Goal: Book appointment/travel/reservation

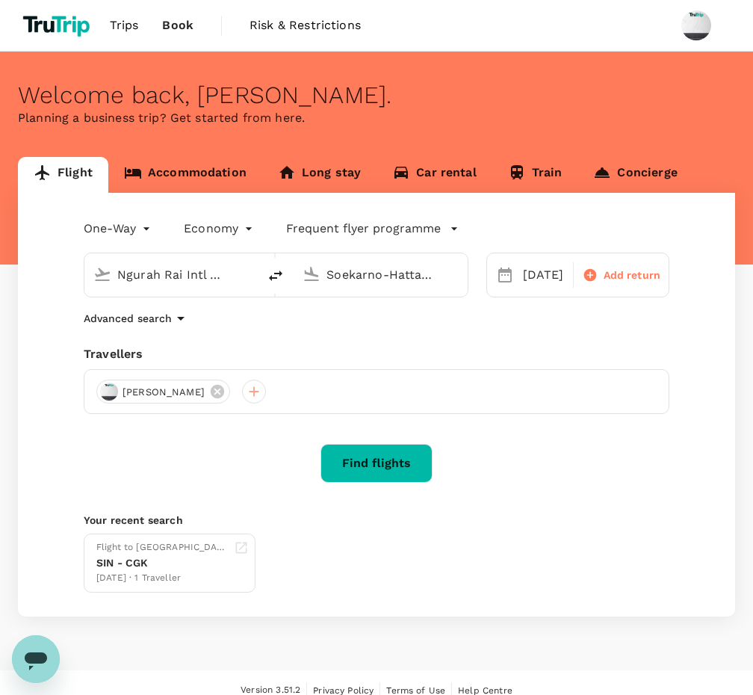
click at [217, 164] on link "Accommodation" at bounding box center [185, 175] width 154 height 36
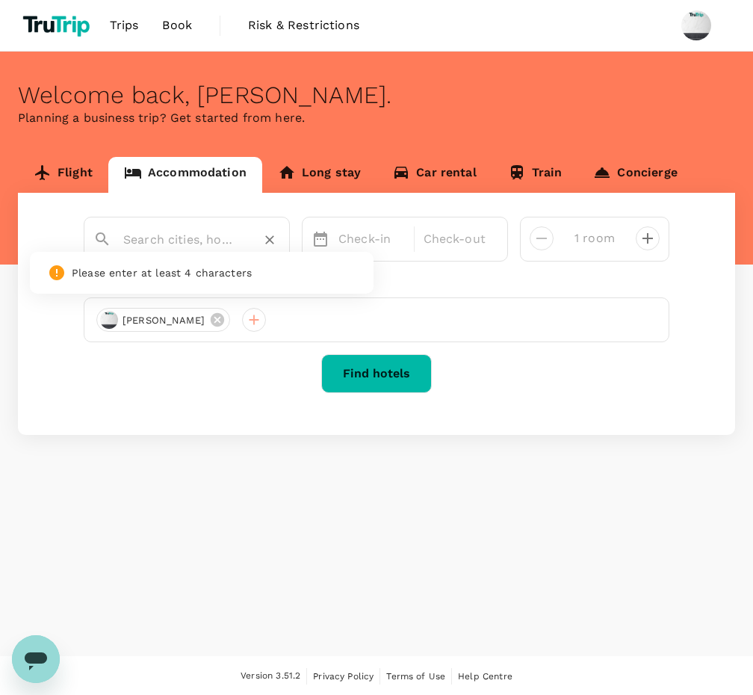
click at [209, 236] on input "text" at bounding box center [180, 239] width 115 height 23
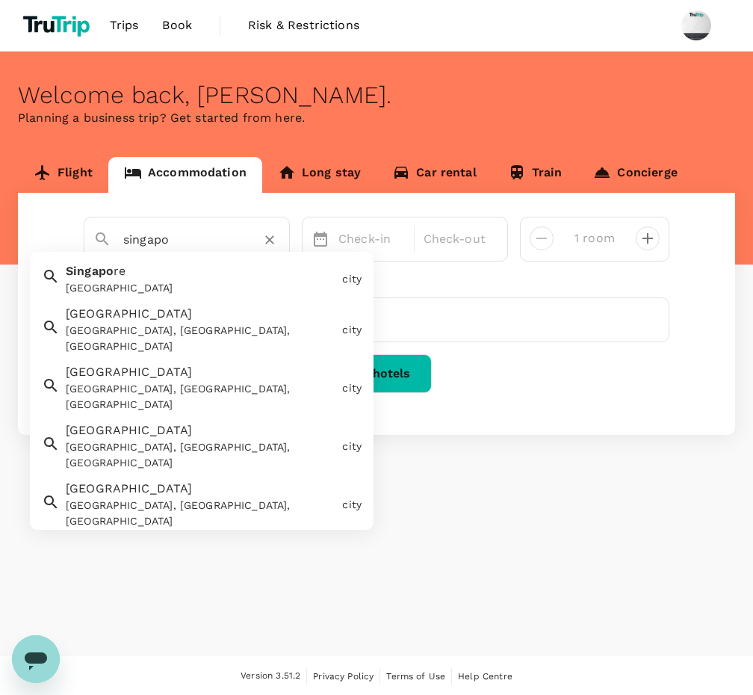
click at [149, 285] on div "[GEOGRAPHIC_DATA]" at bounding box center [201, 288] width 270 height 16
type input "[GEOGRAPHIC_DATA]"
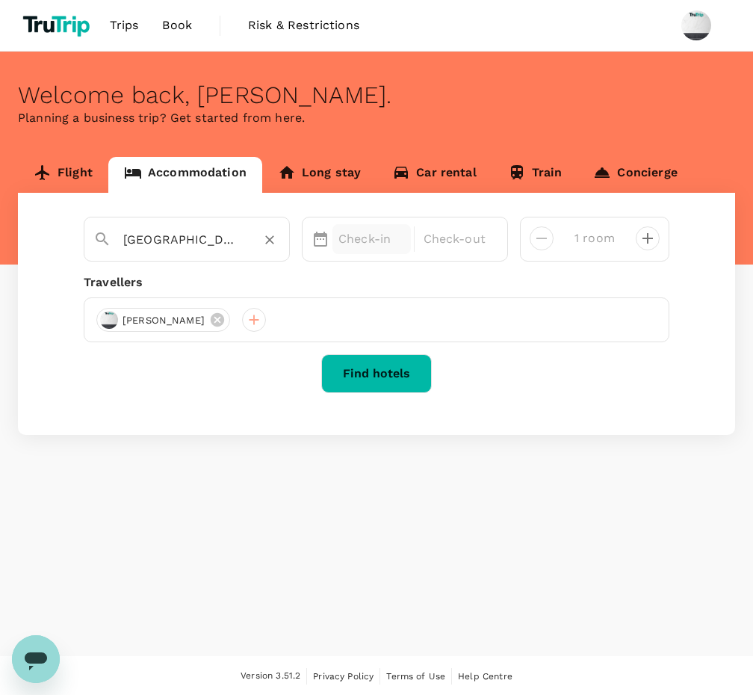
click at [358, 237] on p "Check-in" at bounding box center [371, 239] width 66 height 18
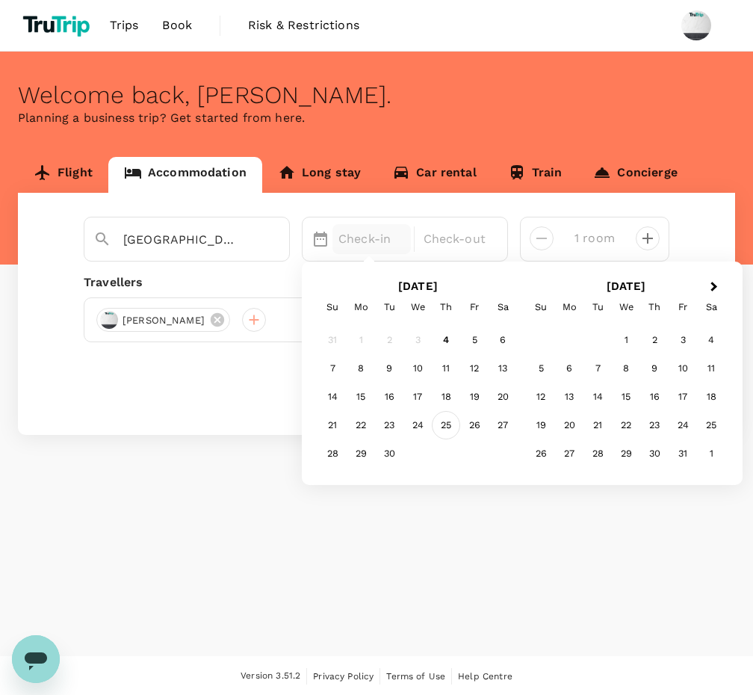
click at [437, 412] on div "25" at bounding box center [446, 426] width 28 height 28
click at [498, 427] on div "27" at bounding box center [503, 426] width 28 height 28
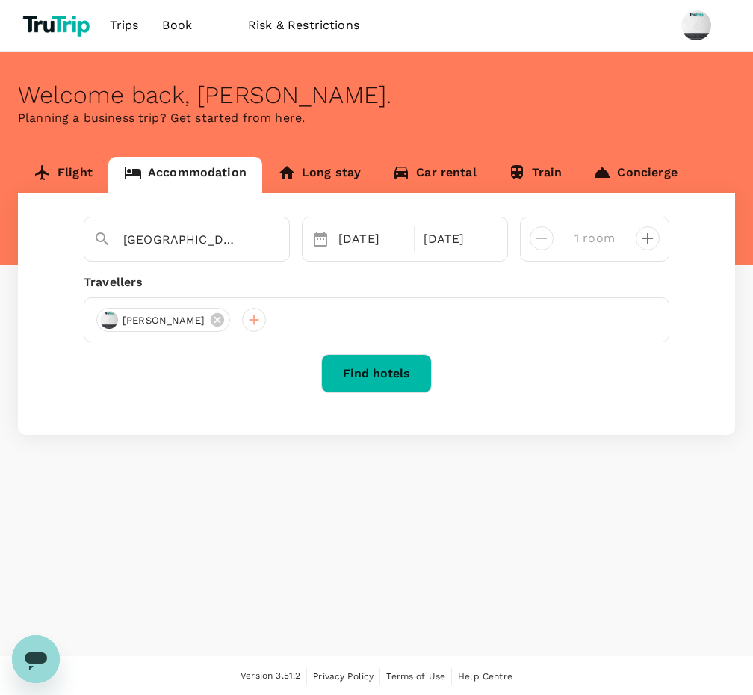
click at [374, 371] on button "Find hotels" at bounding box center [376, 373] width 111 height 39
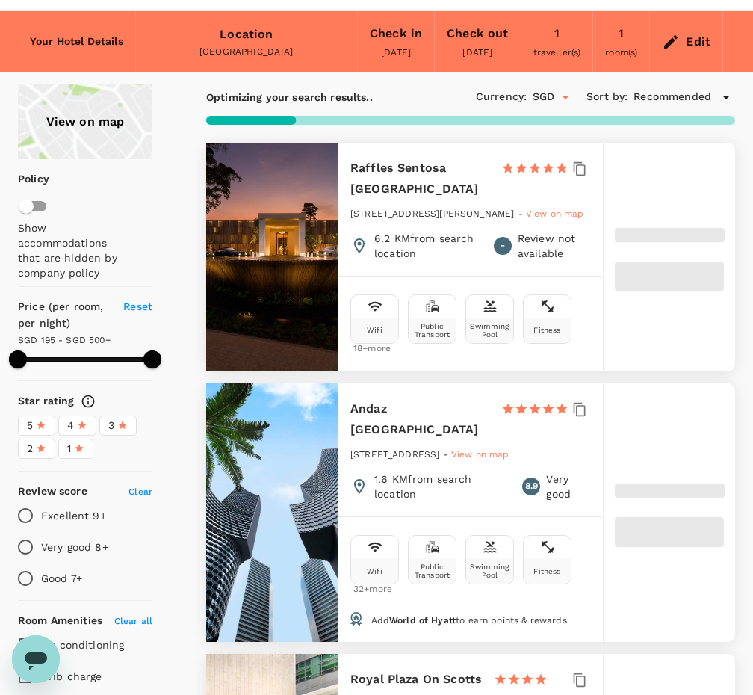
scroll to position [12, 0]
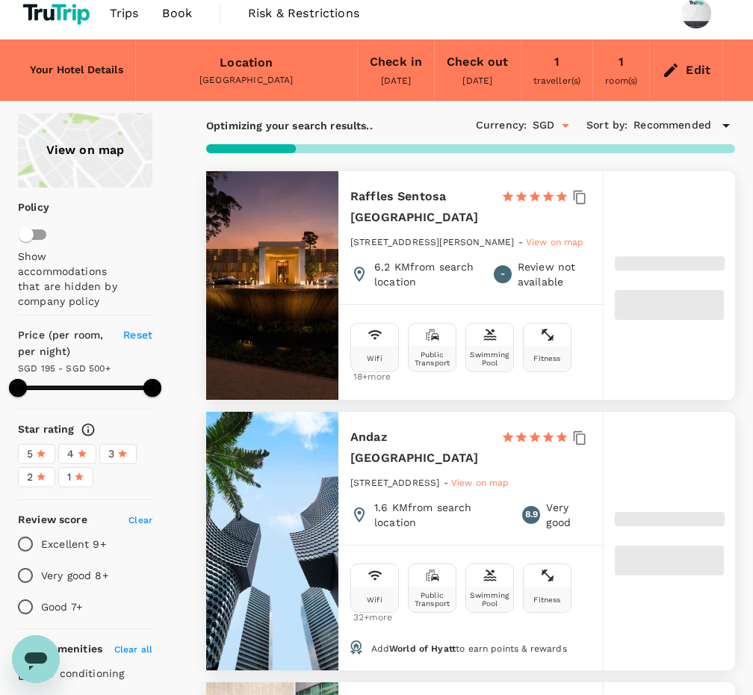
type input "499.14"
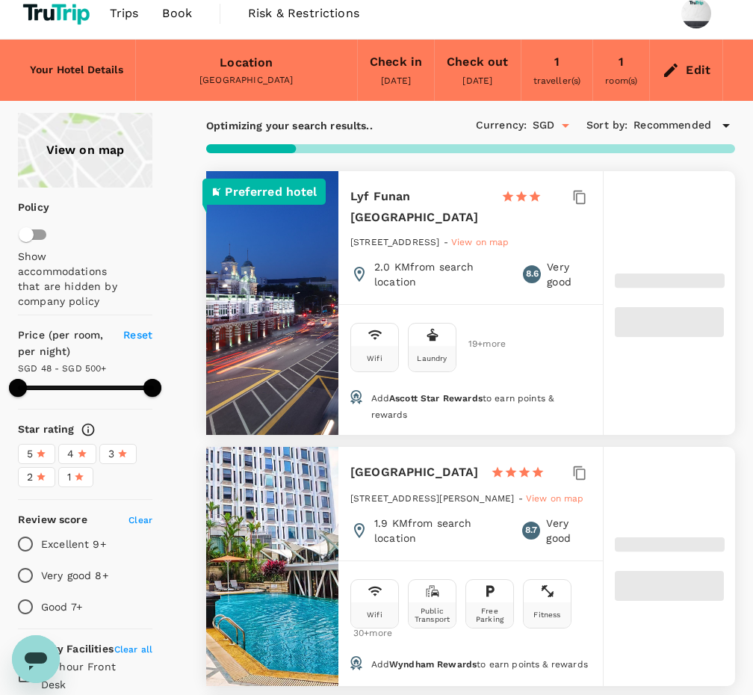
type input "48.14"
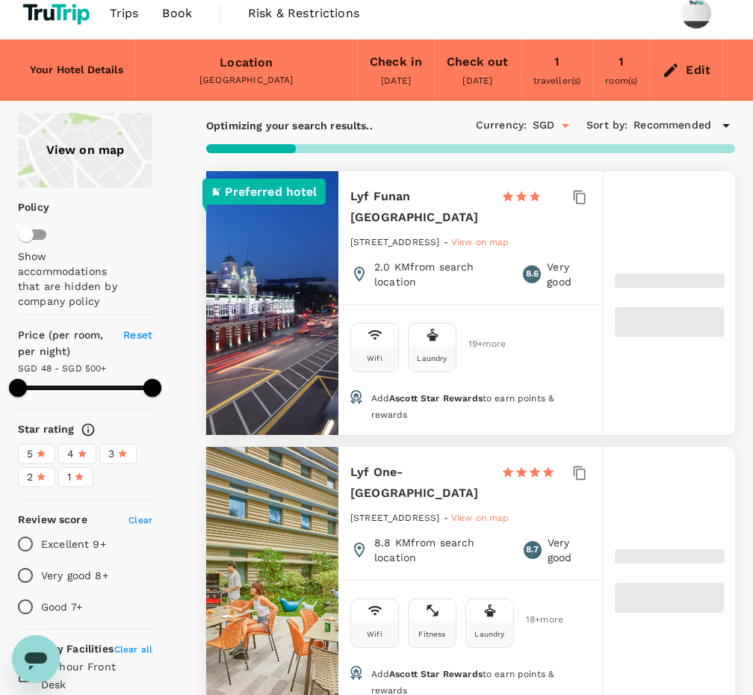
type input "499.65"
type input "39.65"
type input "499.39"
type input "32.39"
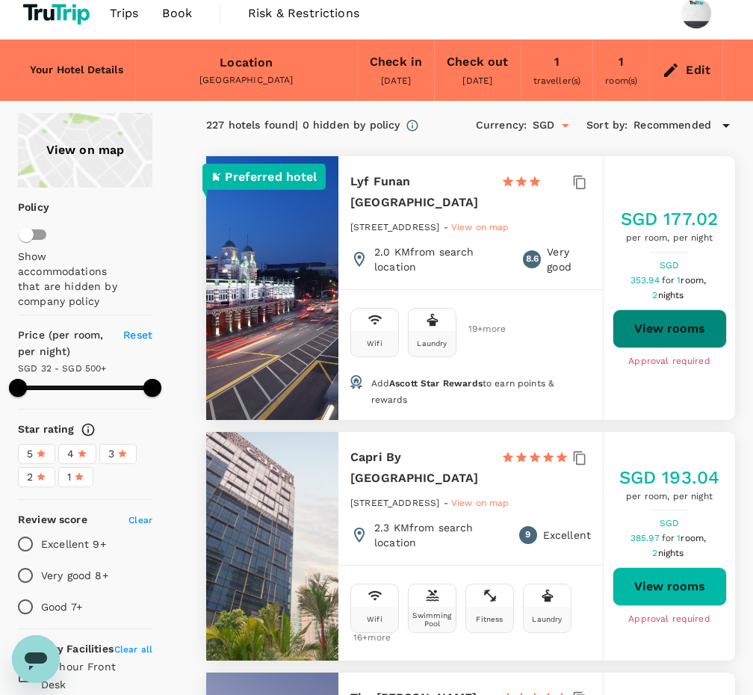
click at [684, 321] on button "View rooms" at bounding box center [670, 328] width 114 height 39
type input "499.39"
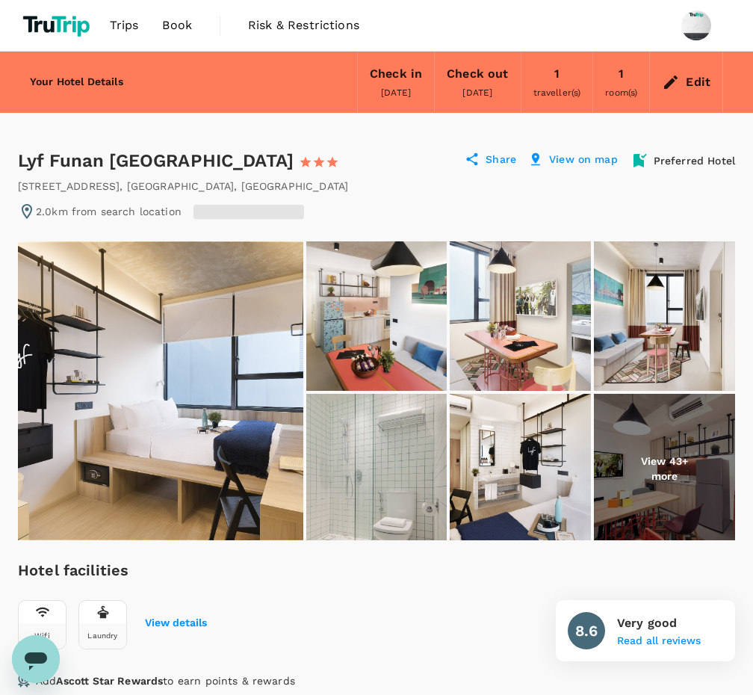
click at [496, 155] on p "Share" at bounding box center [501, 161] width 31 height 18
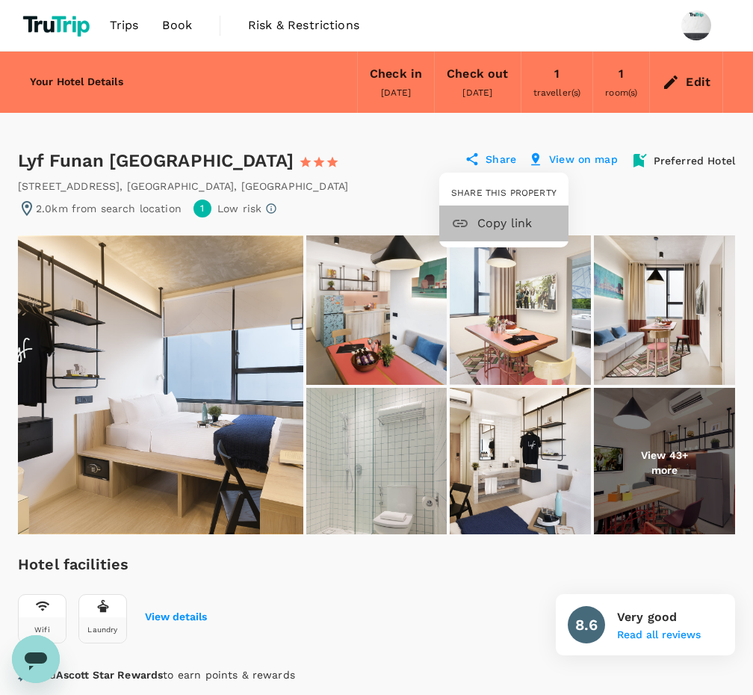
click at [489, 217] on span "Copy link" at bounding box center [516, 223] width 79 height 18
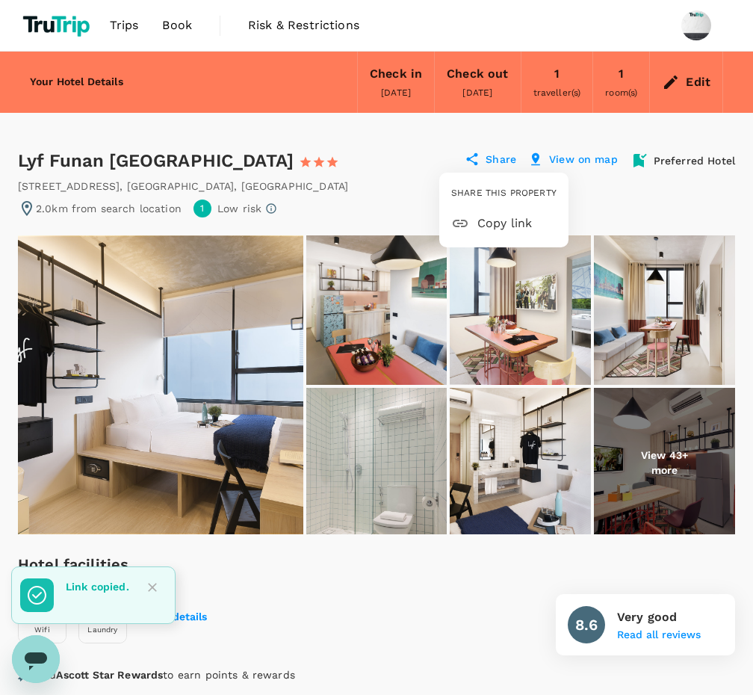
click at [492, 227] on span "Copy link" at bounding box center [516, 223] width 79 height 18
click at [527, 220] on span "Copy link" at bounding box center [516, 223] width 79 height 18
